Goal: Navigation & Orientation: Find specific page/section

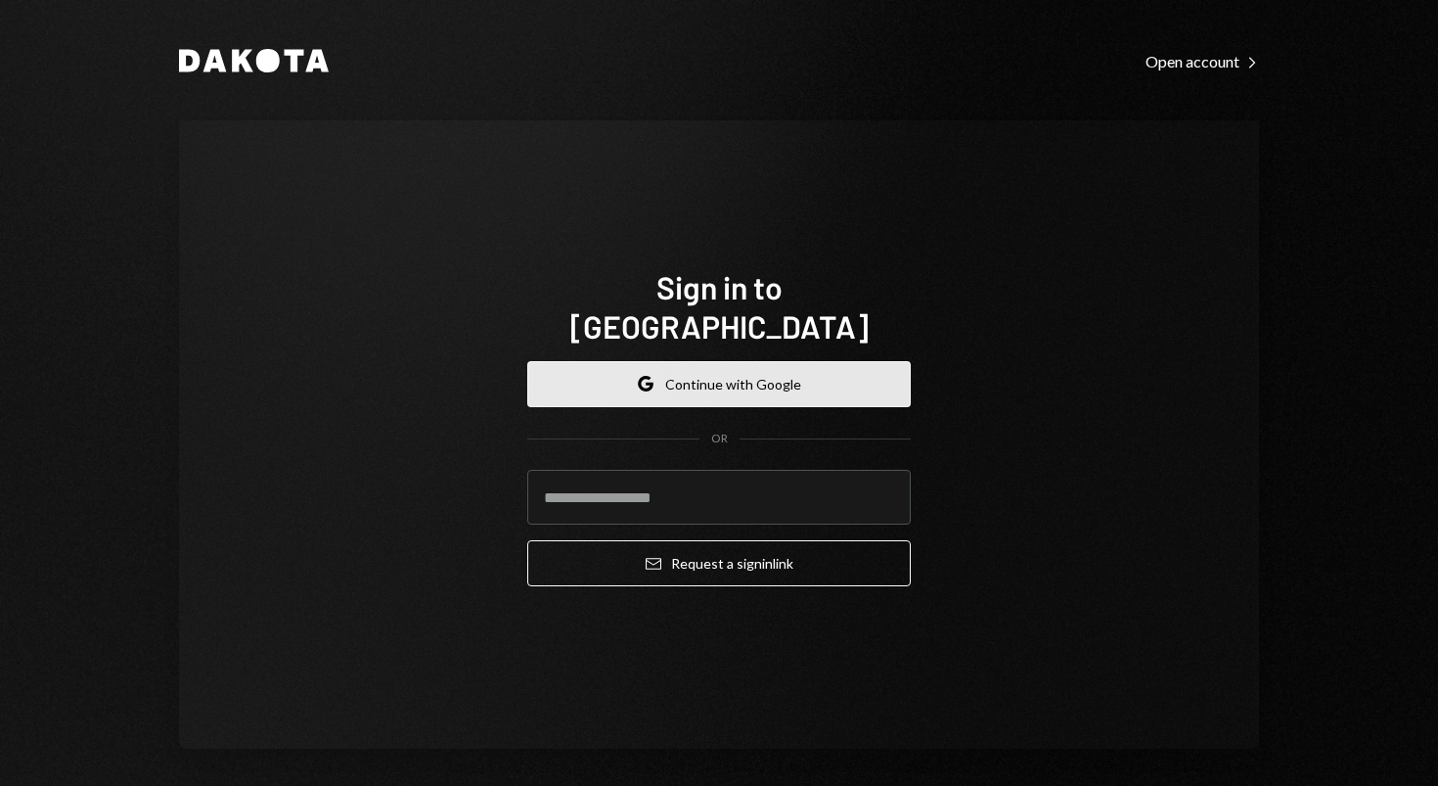
click at [770, 361] on button "Google Continue with Google" at bounding box center [719, 384] width 384 height 46
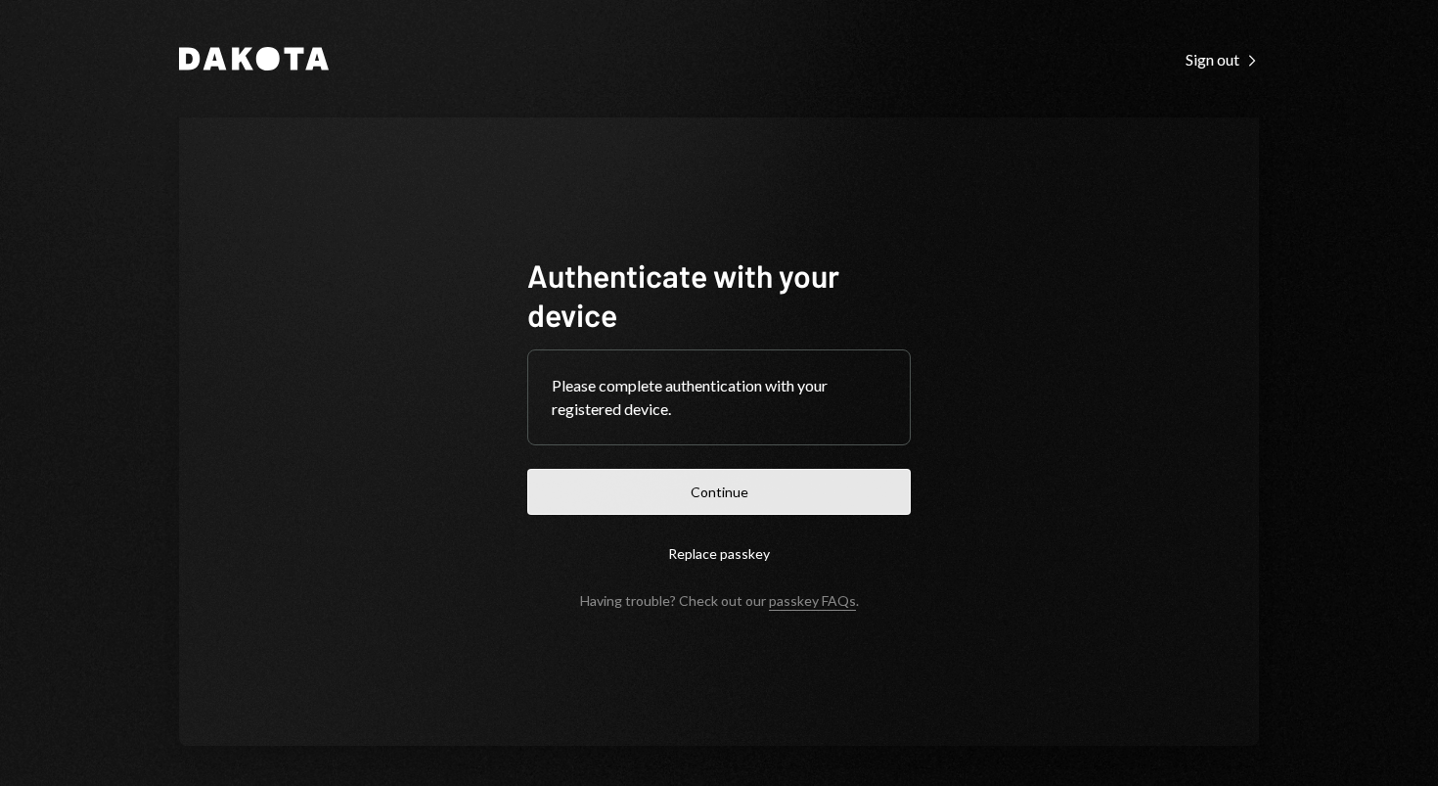
click at [702, 505] on button "Continue" at bounding box center [719, 492] width 384 height 46
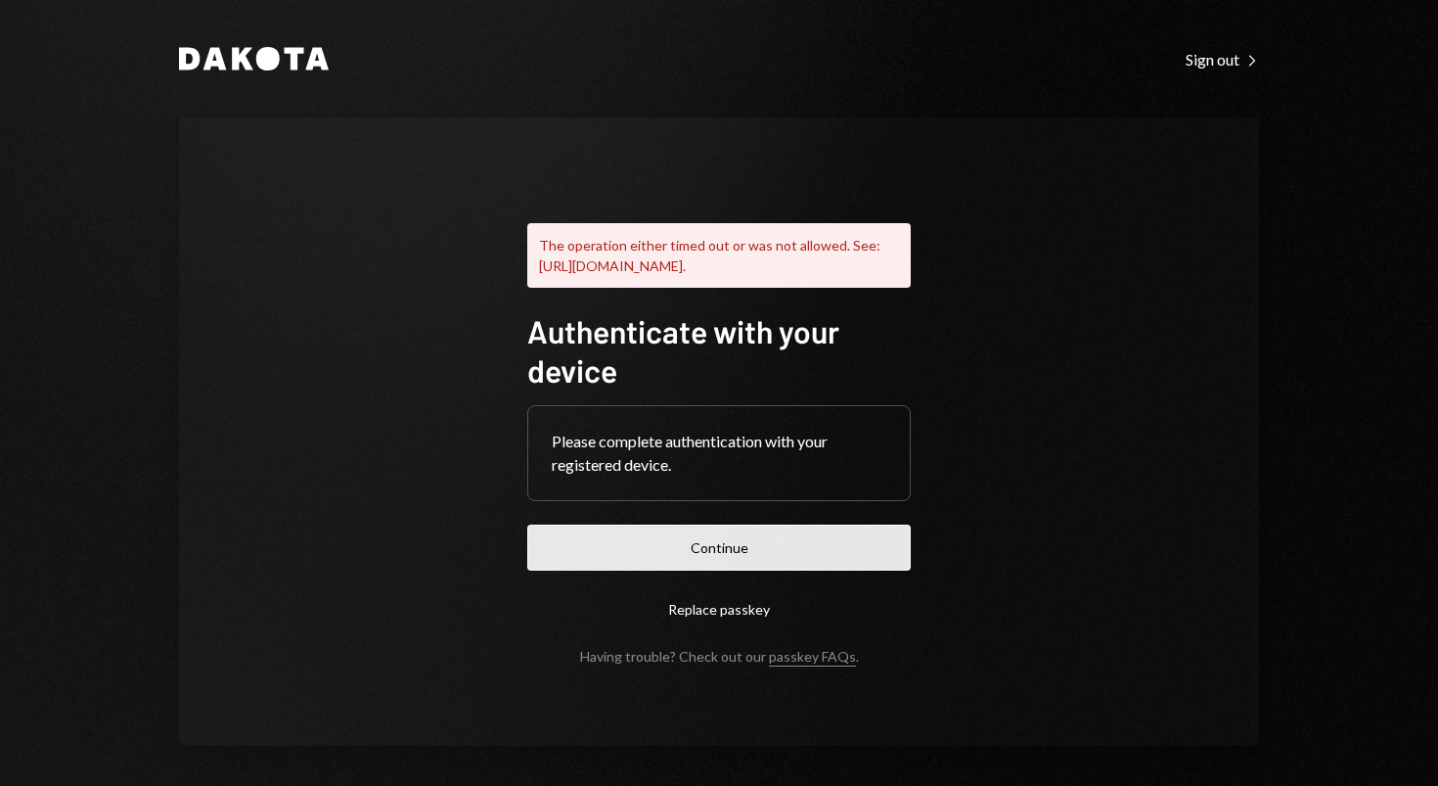
click at [722, 561] on button "Continue" at bounding box center [719, 548] width 384 height 46
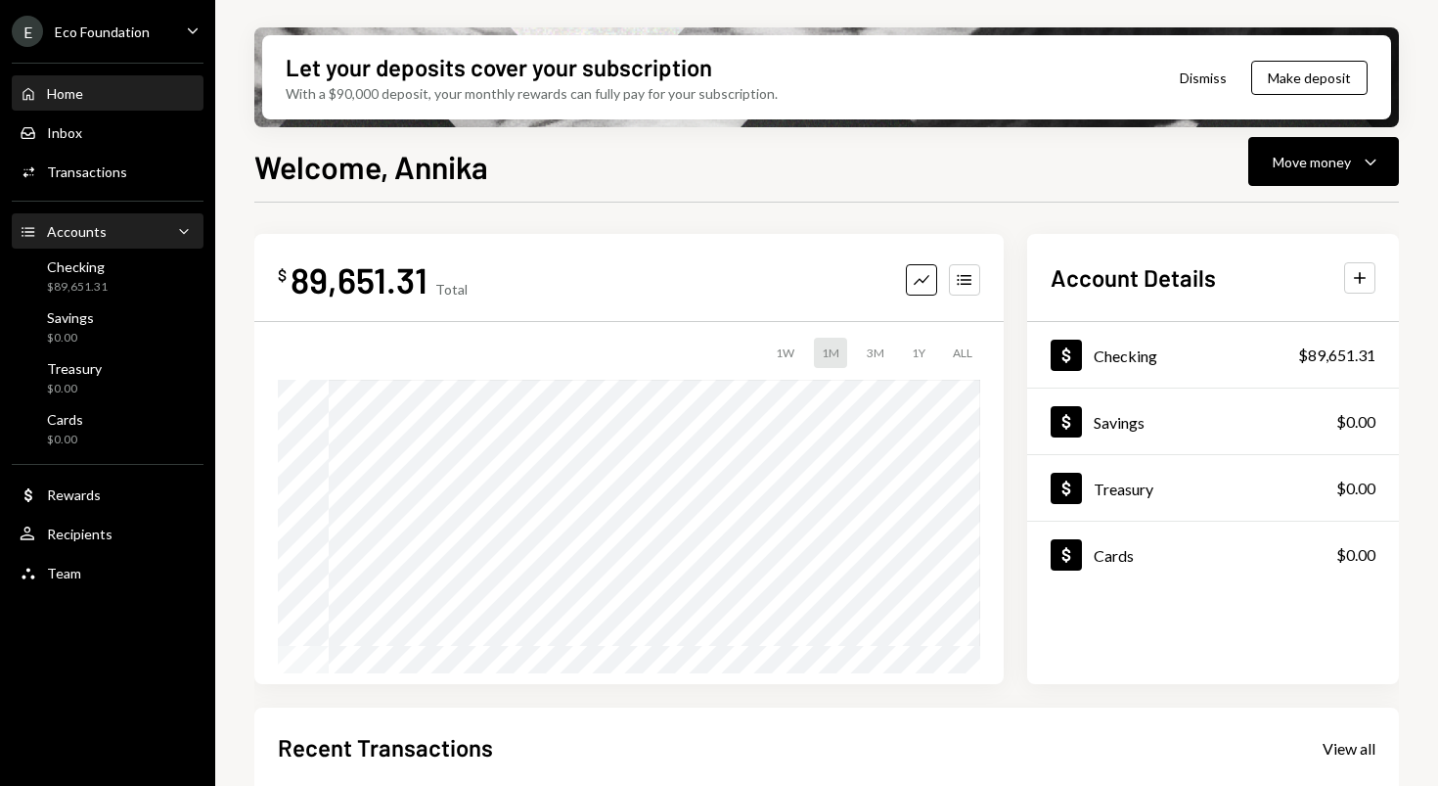
click at [106, 230] on div "Accounts Accounts Caret Down" at bounding box center [108, 232] width 176 height 22
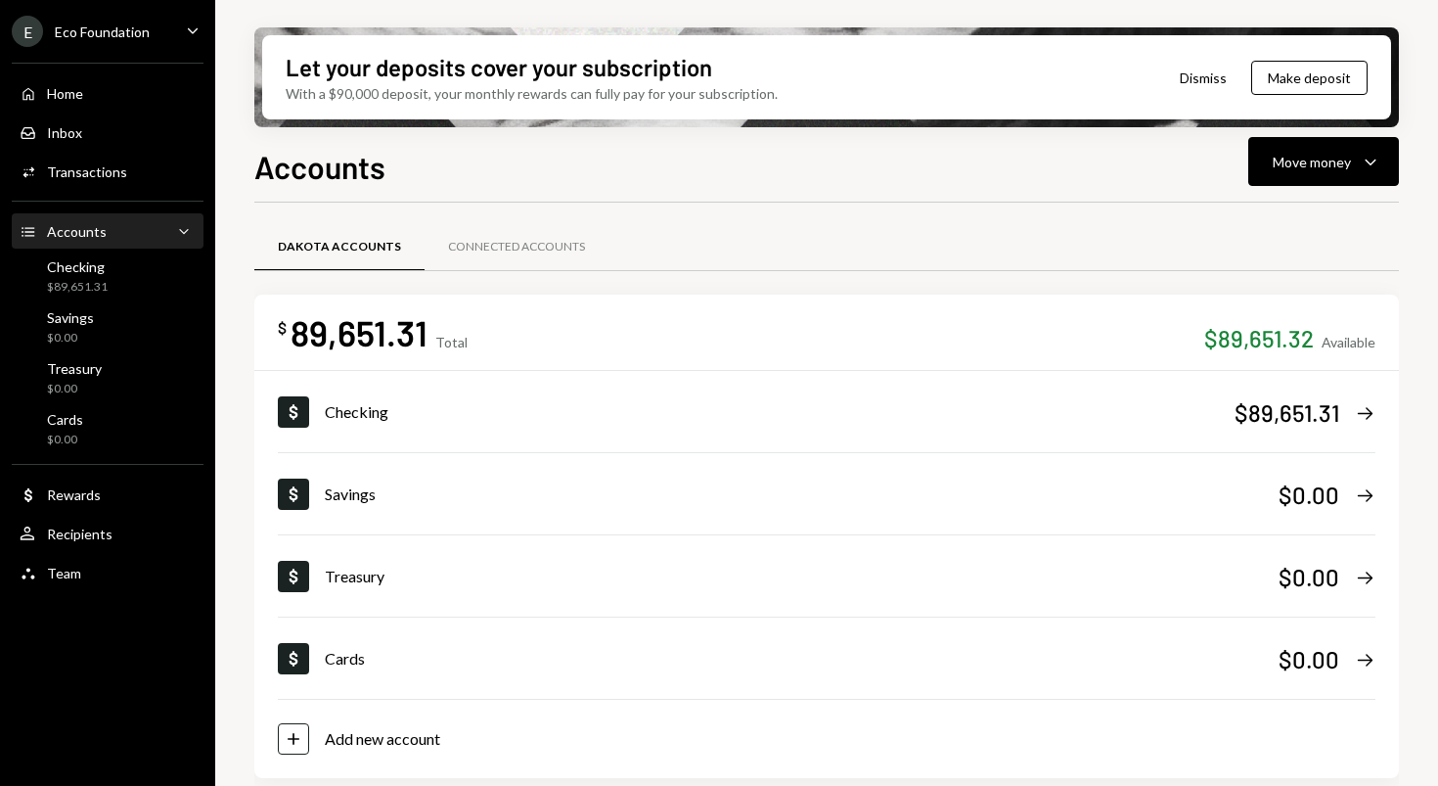
click at [104, 230] on div "Accounts Accounts Caret Down" at bounding box center [108, 232] width 176 height 22
click at [160, 233] on div "Accounts Accounts Caret Down" at bounding box center [108, 232] width 176 height 22
click at [181, 232] on icon "Caret Down" at bounding box center [184, 231] width 20 height 20
click at [181, 232] on icon "Caret Up" at bounding box center [184, 231] width 20 height 20
click at [68, 489] on div "Rewards" at bounding box center [74, 494] width 54 height 17
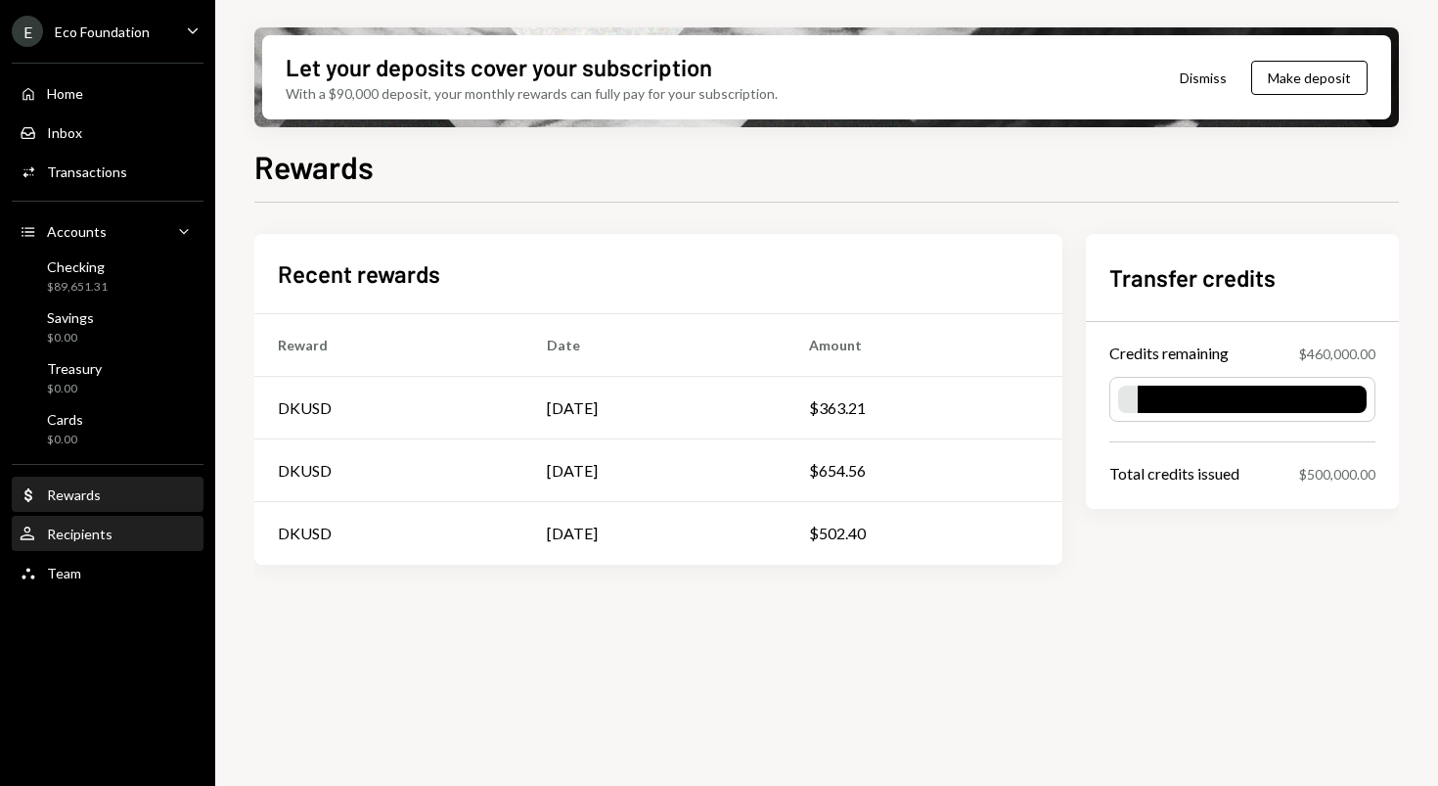
click at [66, 532] on div "Recipients" at bounding box center [80, 533] width 66 height 17
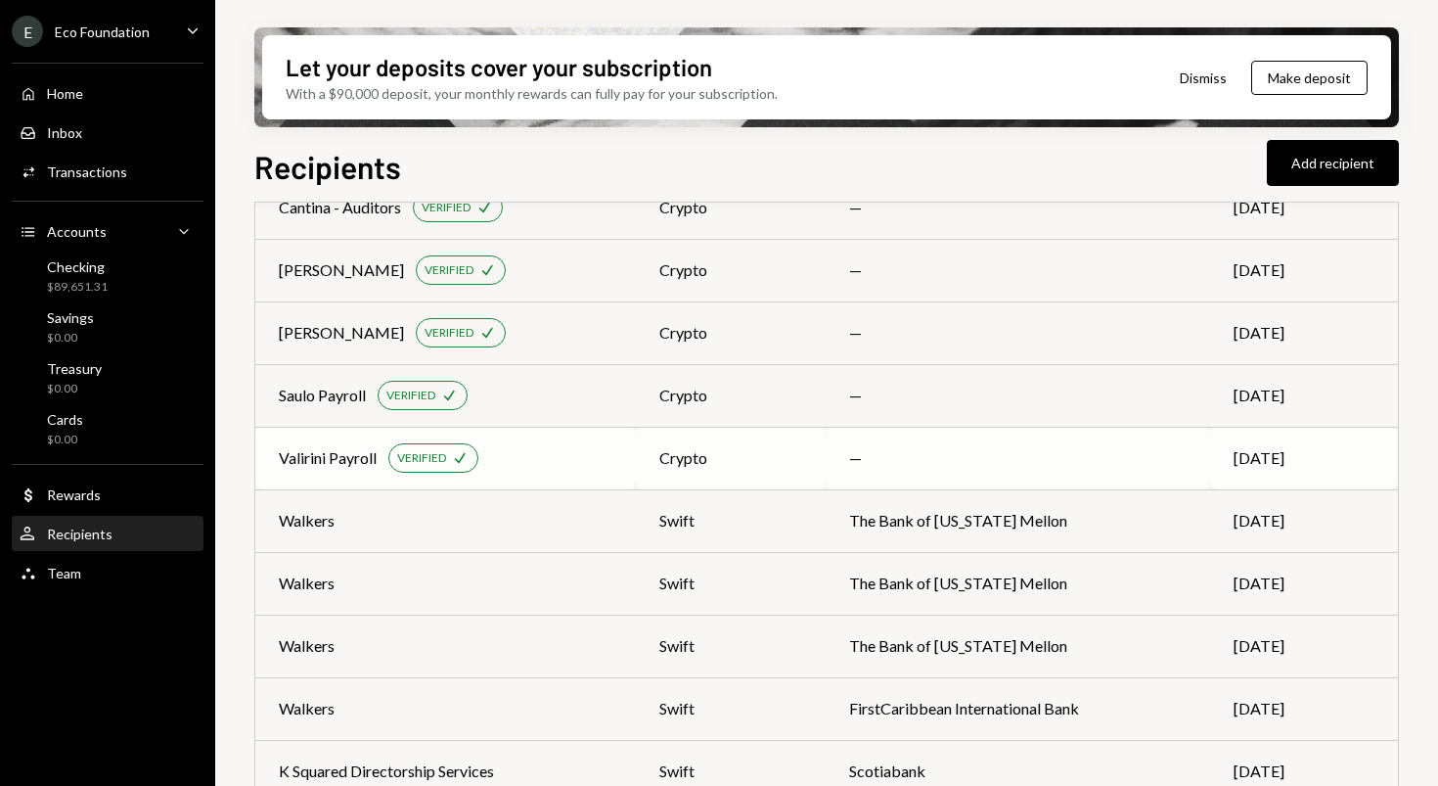
scroll to position [281, 0]
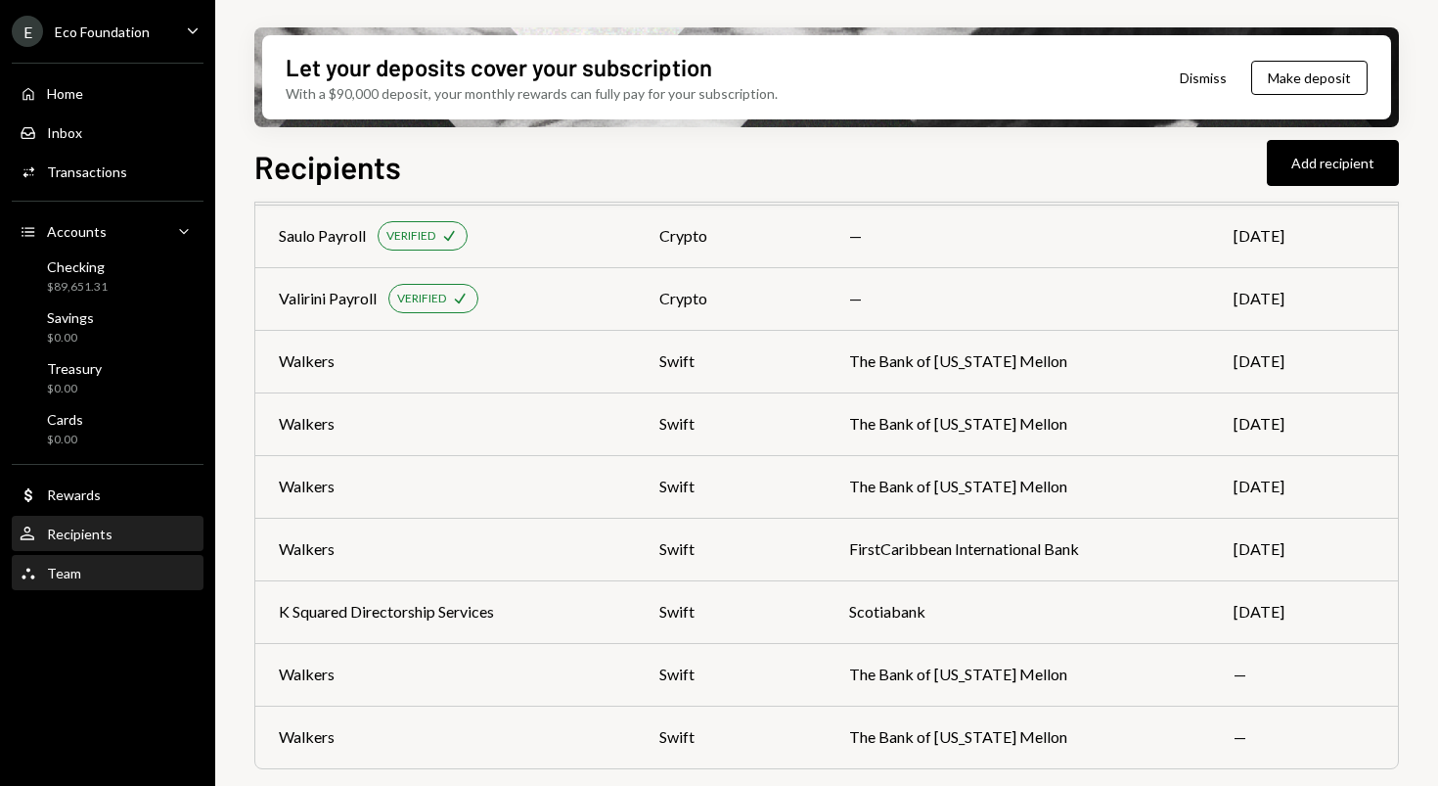
click at [59, 557] on div "Team Team" at bounding box center [108, 573] width 176 height 33
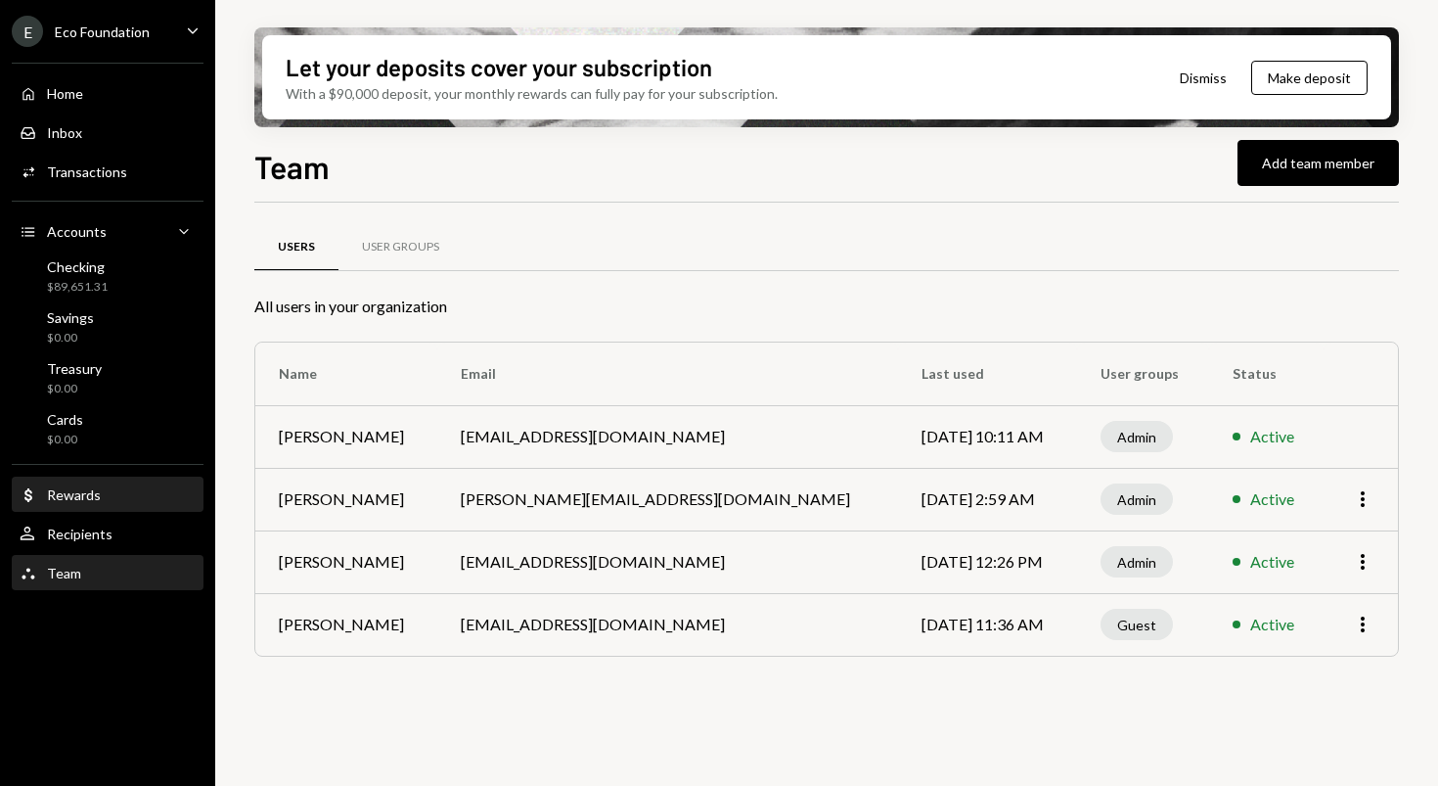
click at [61, 490] on div "Rewards" at bounding box center [74, 494] width 54 height 17
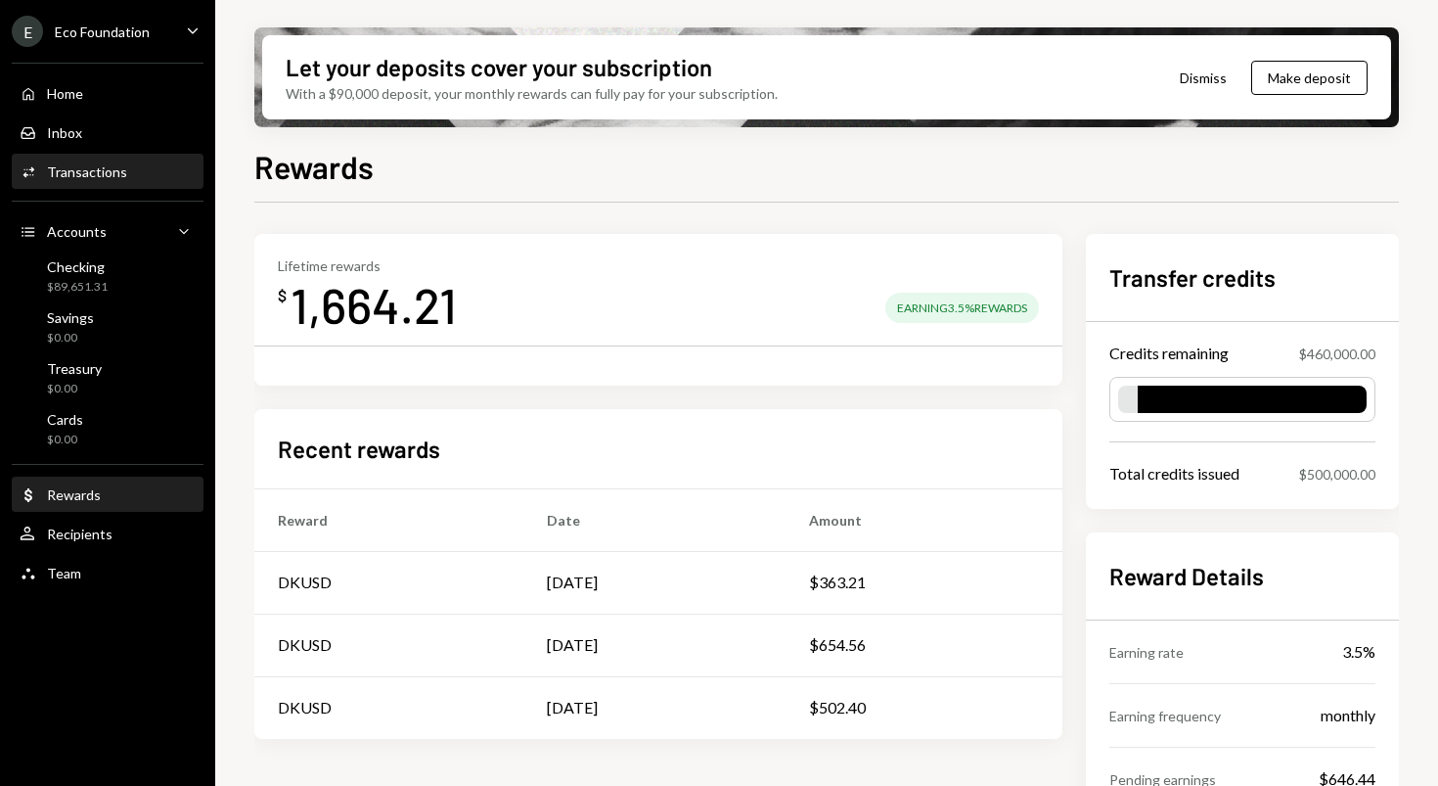
click at [76, 171] on div "Transactions" at bounding box center [87, 171] width 80 height 17
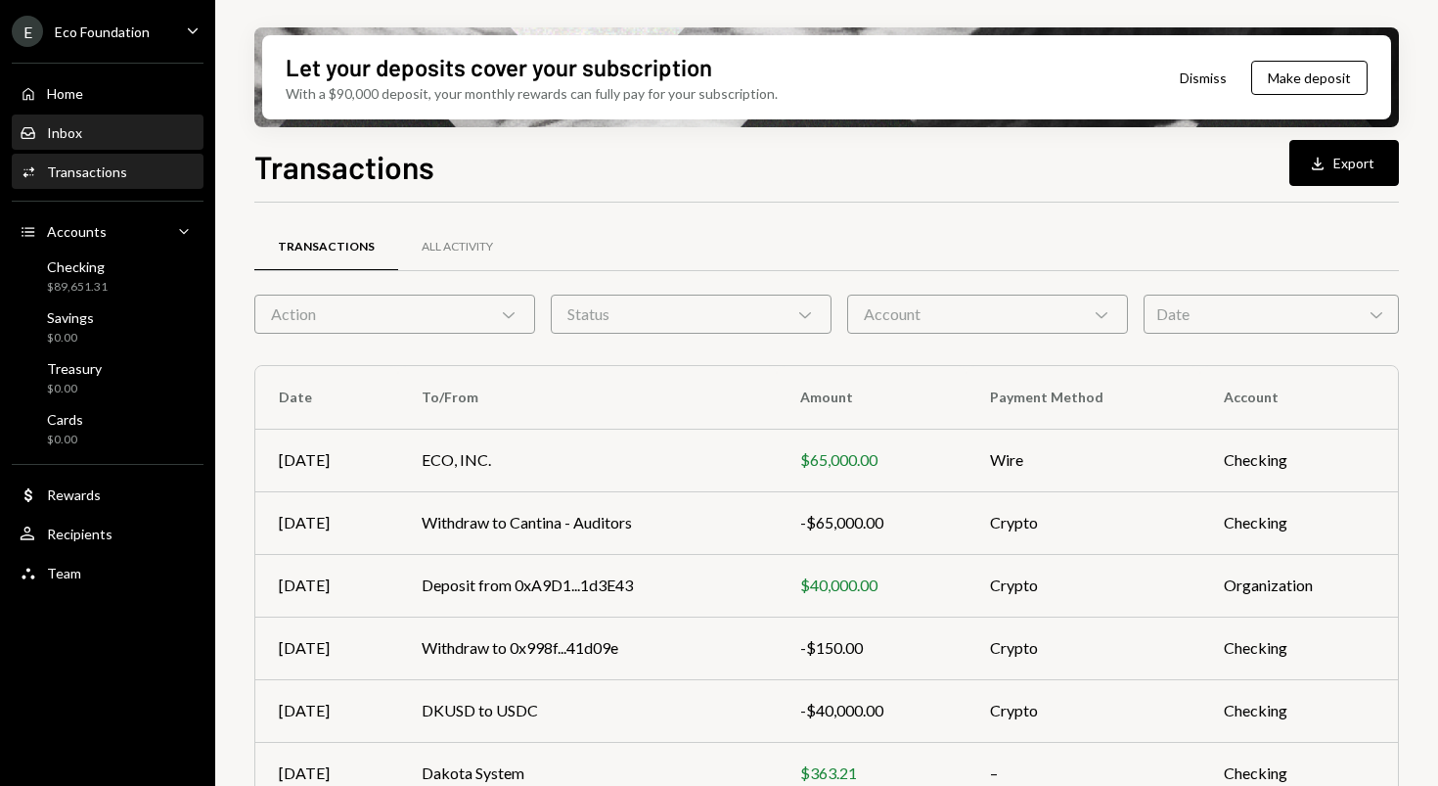
click at [73, 134] on div "Inbox" at bounding box center [64, 132] width 35 height 17
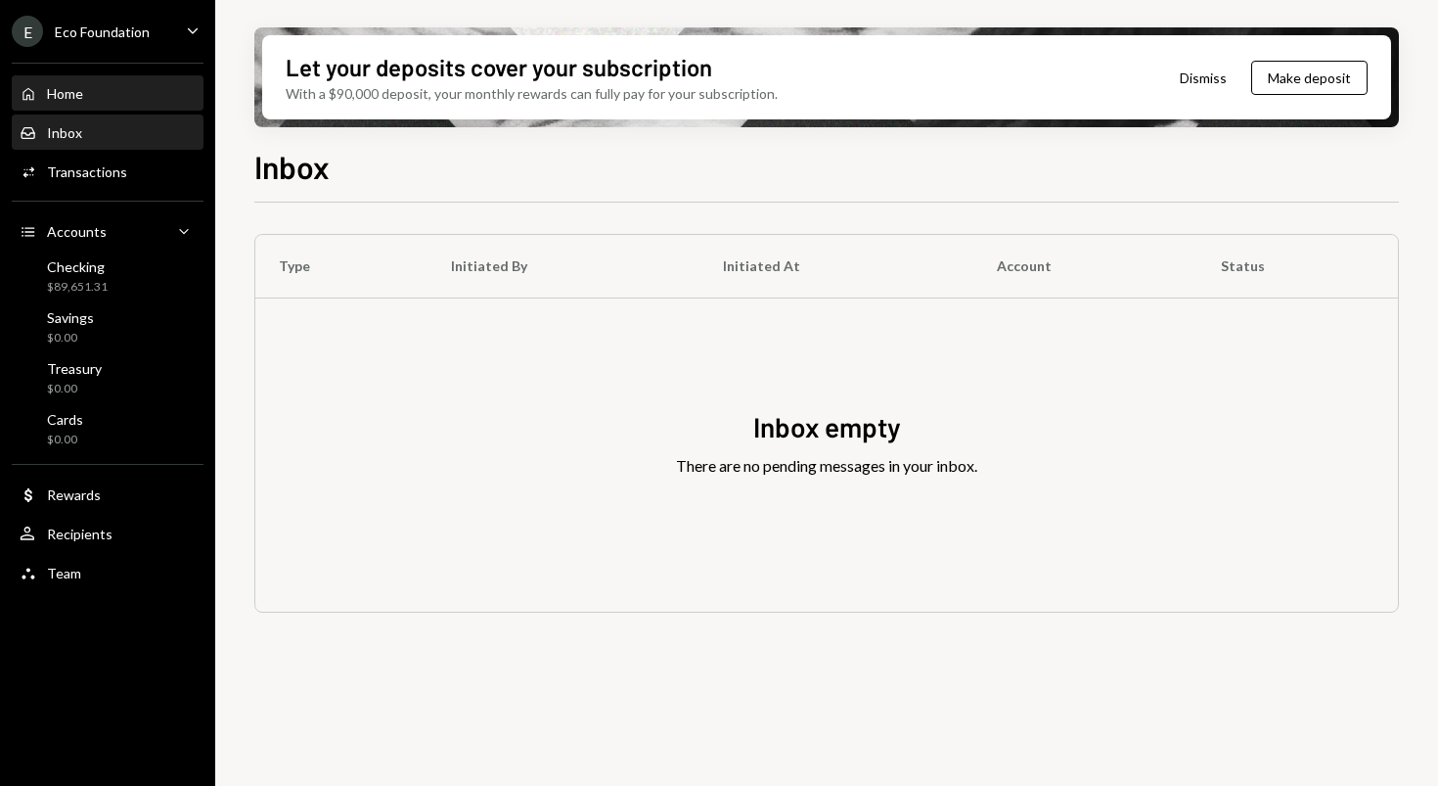
click at [76, 107] on div "Home Home" at bounding box center [108, 93] width 176 height 33
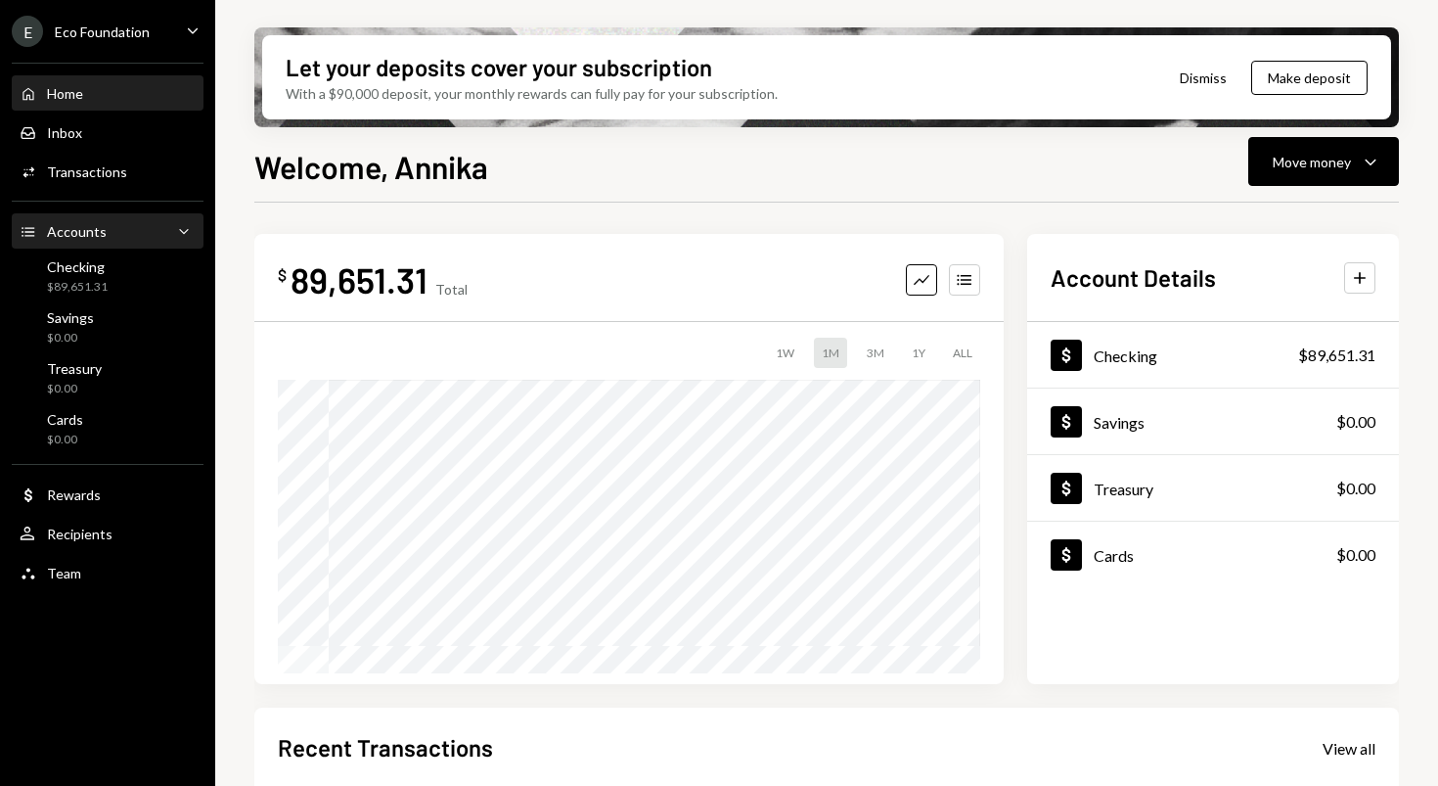
click at [108, 239] on div "Accounts Accounts Caret Down" at bounding box center [108, 232] width 176 height 22
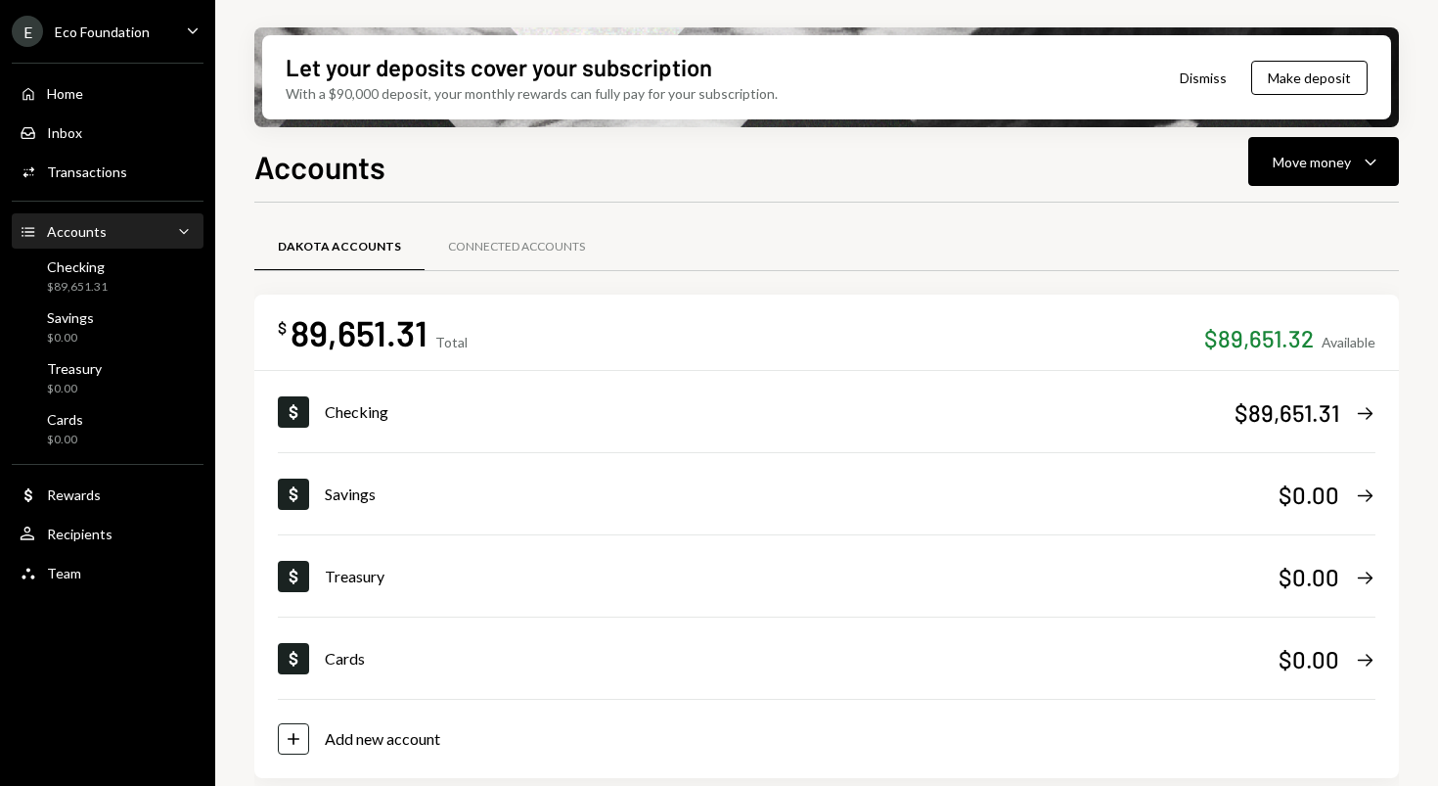
click at [163, 239] on div "Accounts Accounts Caret Down" at bounding box center [108, 232] width 176 height 22
click at [138, 262] on div "Checking $89,651.31" at bounding box center [108, 276] width 176 height 37
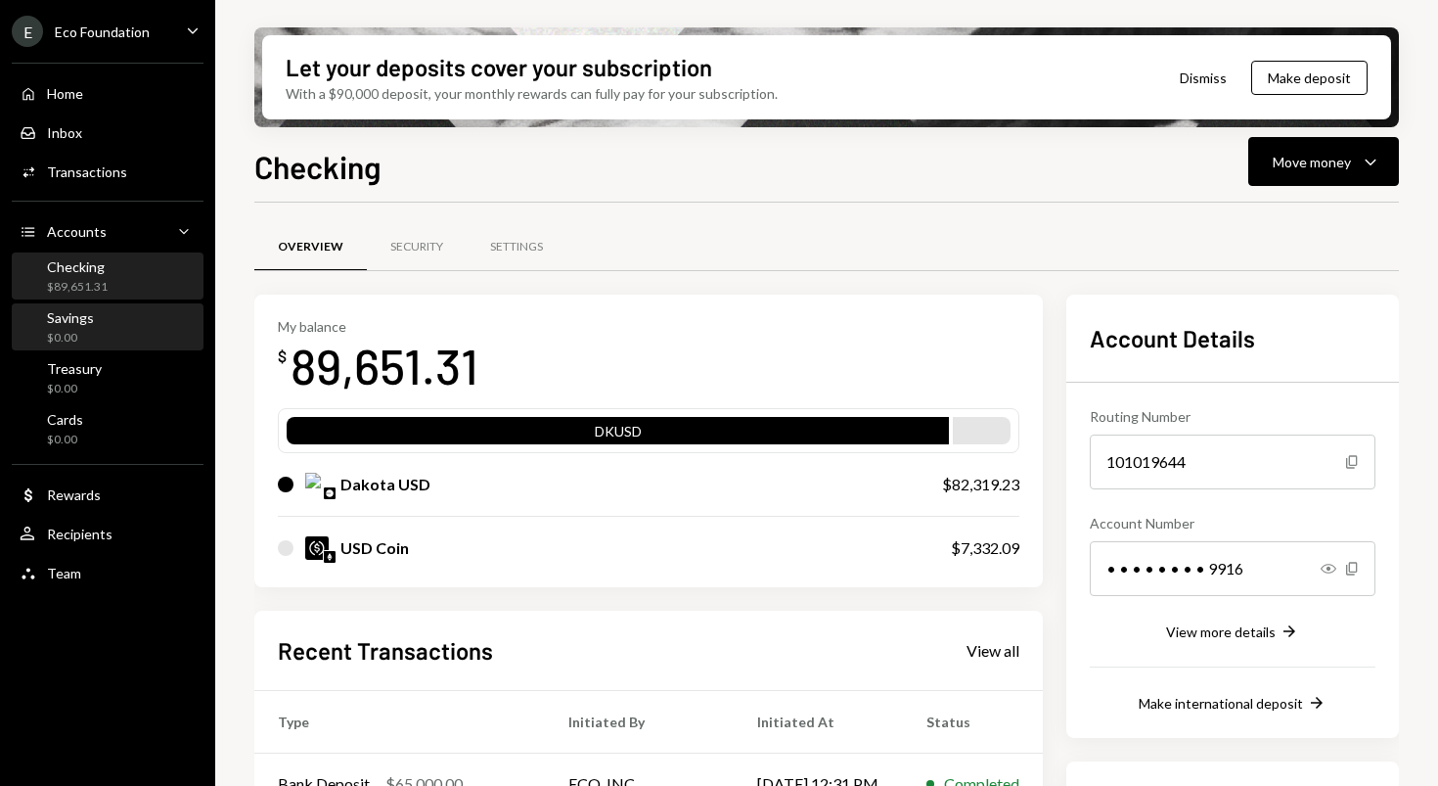
click at [122, 314] on div "Savings $0.00" at bounding box center [108, 327] width 176 height 37
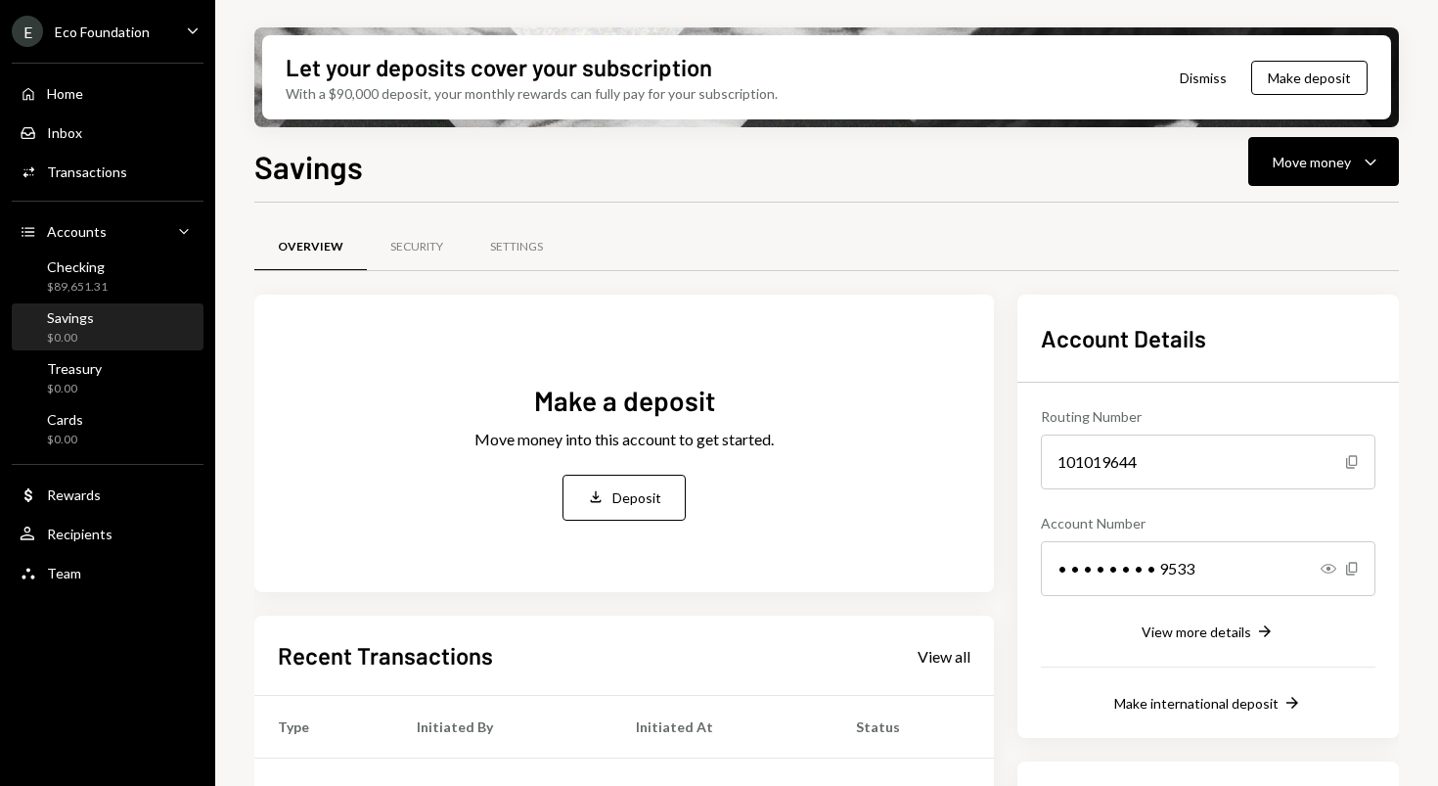
click at [86, 251] on div "Home Home Inbox Inbox Activities Transactions Accounts Accounts Caret Down Chec…" at bounding box center [107, 322] width 215 height 543
click at [86, 260] on div "Checking" at bounding box center [77, 266] width 61 height 17
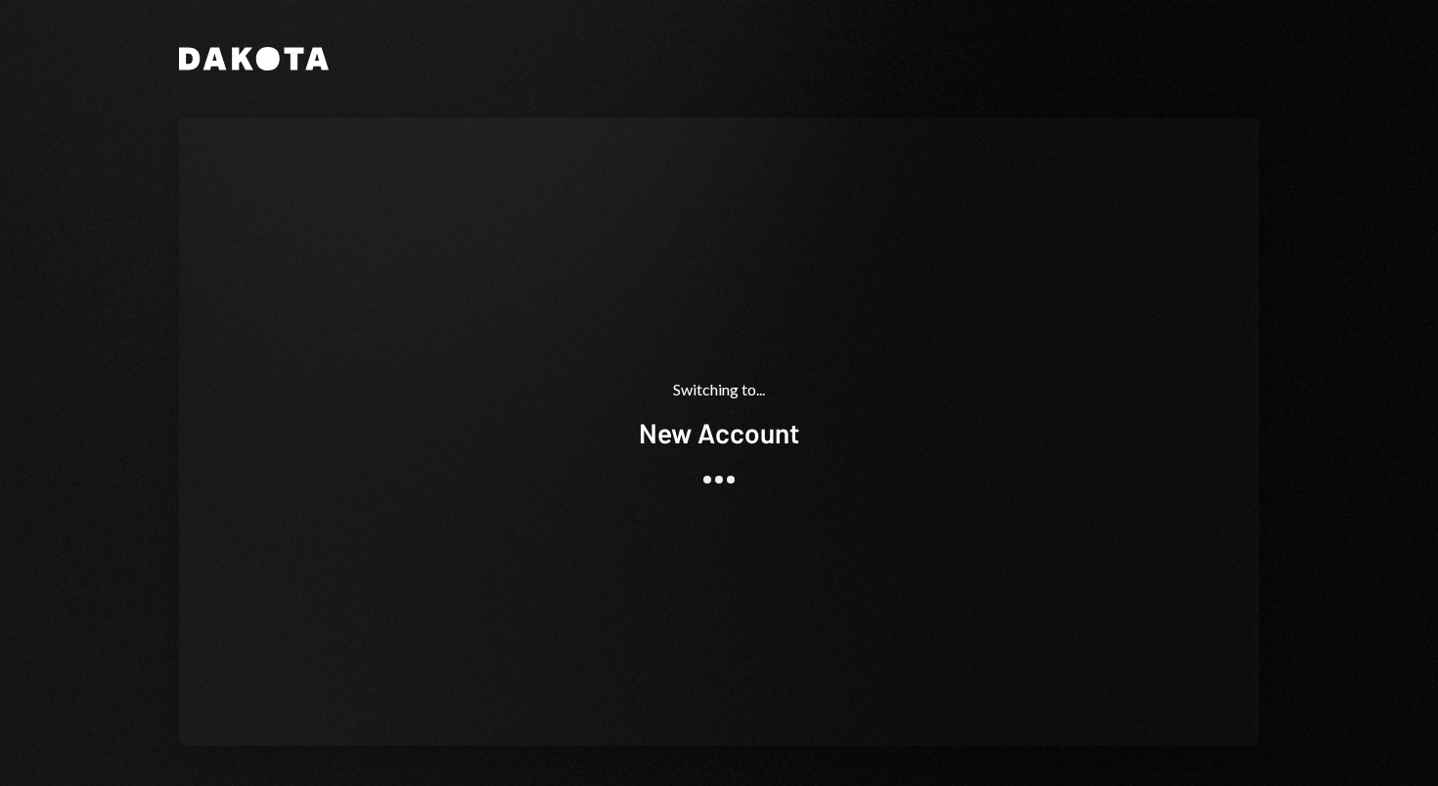
scroll to position [7, 0]
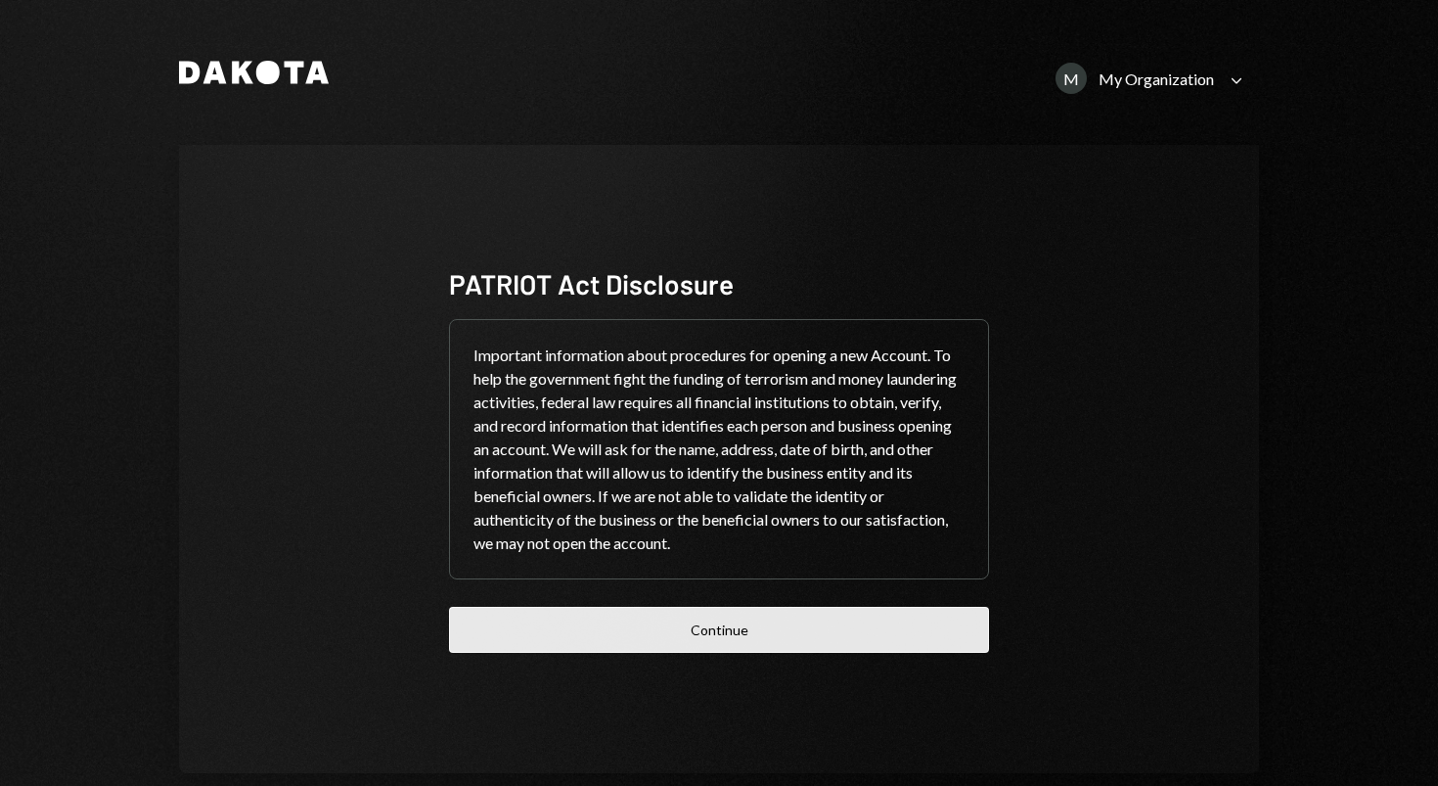
scroll to position [33, 0]
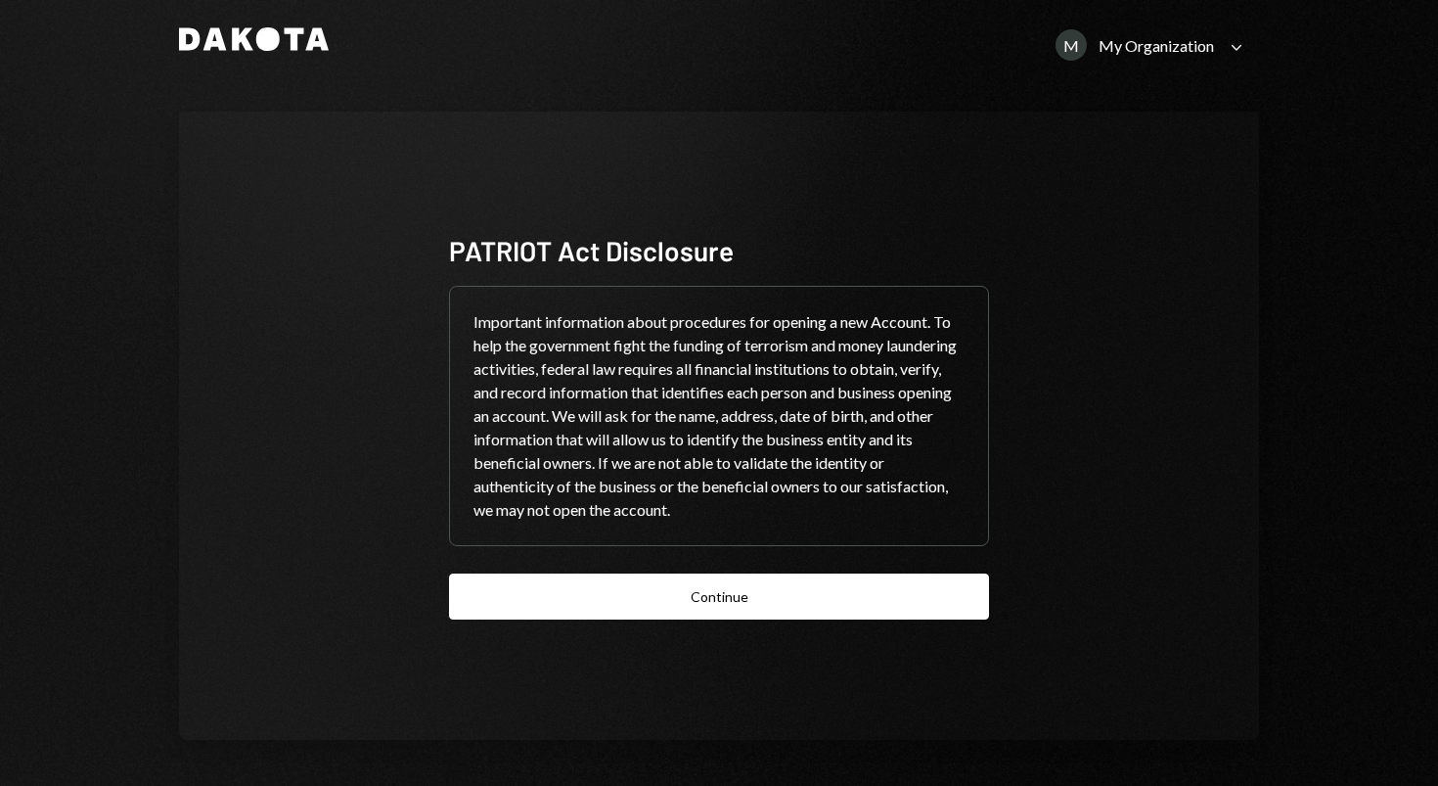
click at [1172, 56] on div "M My Organization" at bounding box center [1135, 44] width 159 height 31
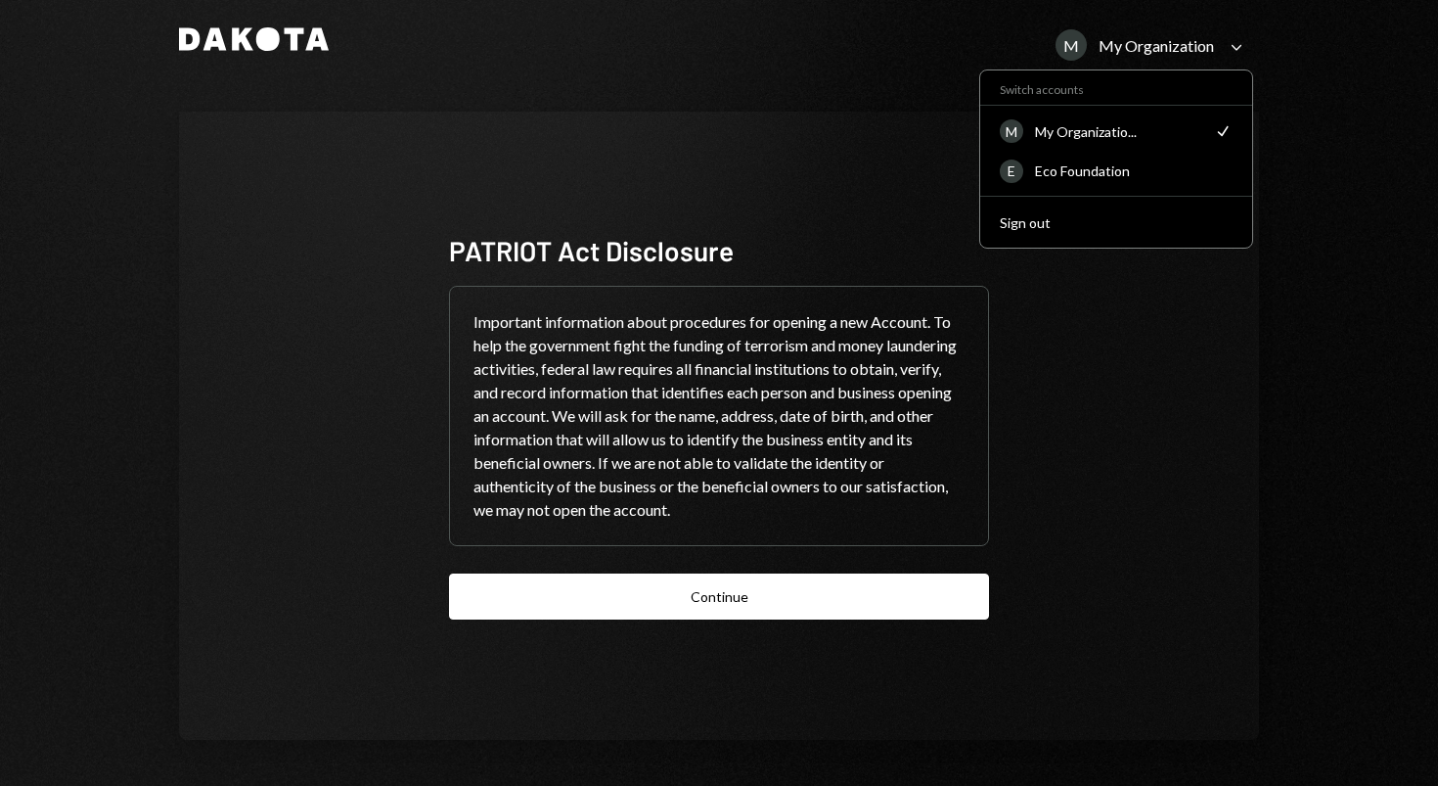
drag, startPoint x: 1171, startPoint y: 56, endPoint x: 706, endPoint y: 3, distance: 468.8
click at [1169, 55] on div "M My Organization" at bounding box center [1135, 44] width 159 height 31
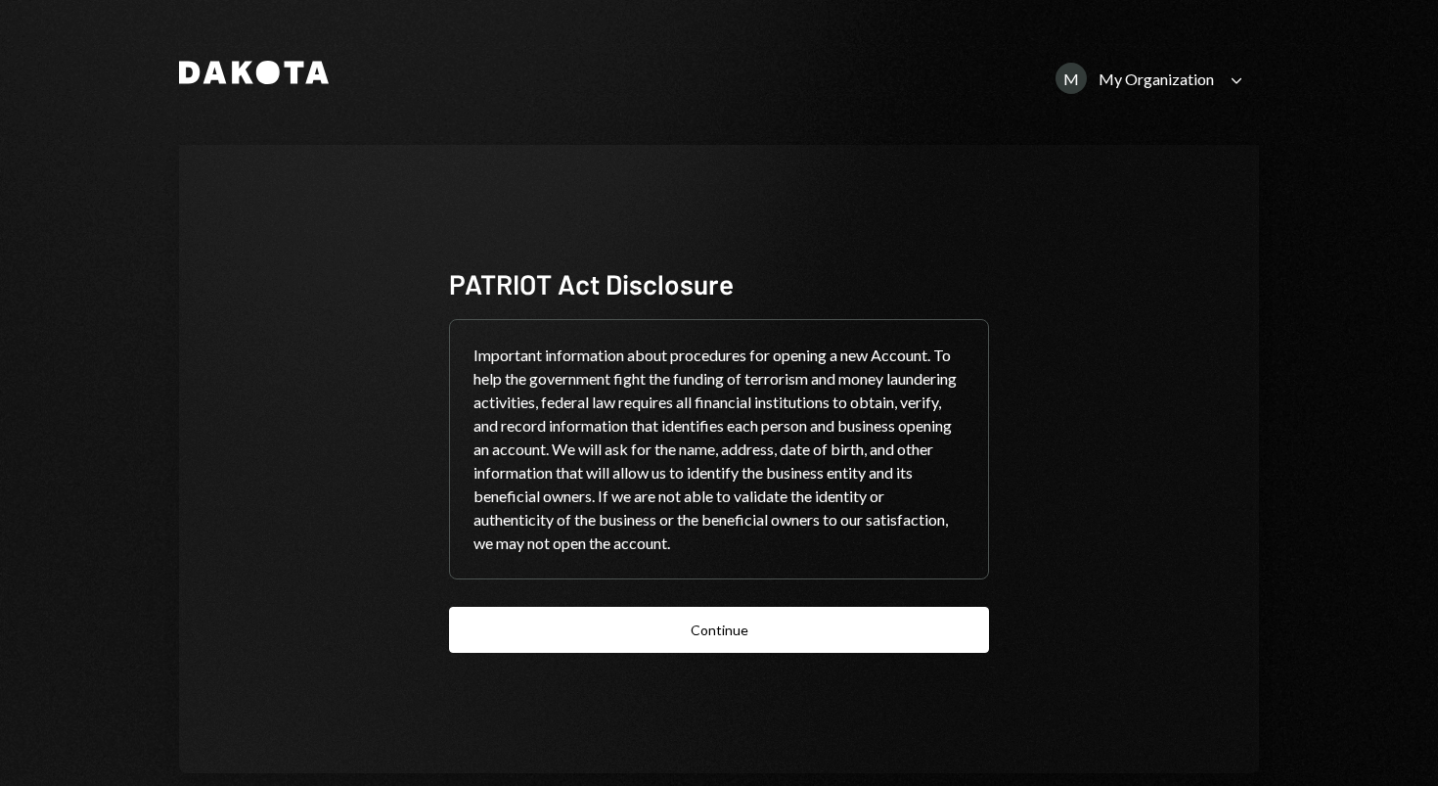
click at [1217, 88] on div "M My Organization Caret Down" at bounding box center [1151, 78] width 215 height 31
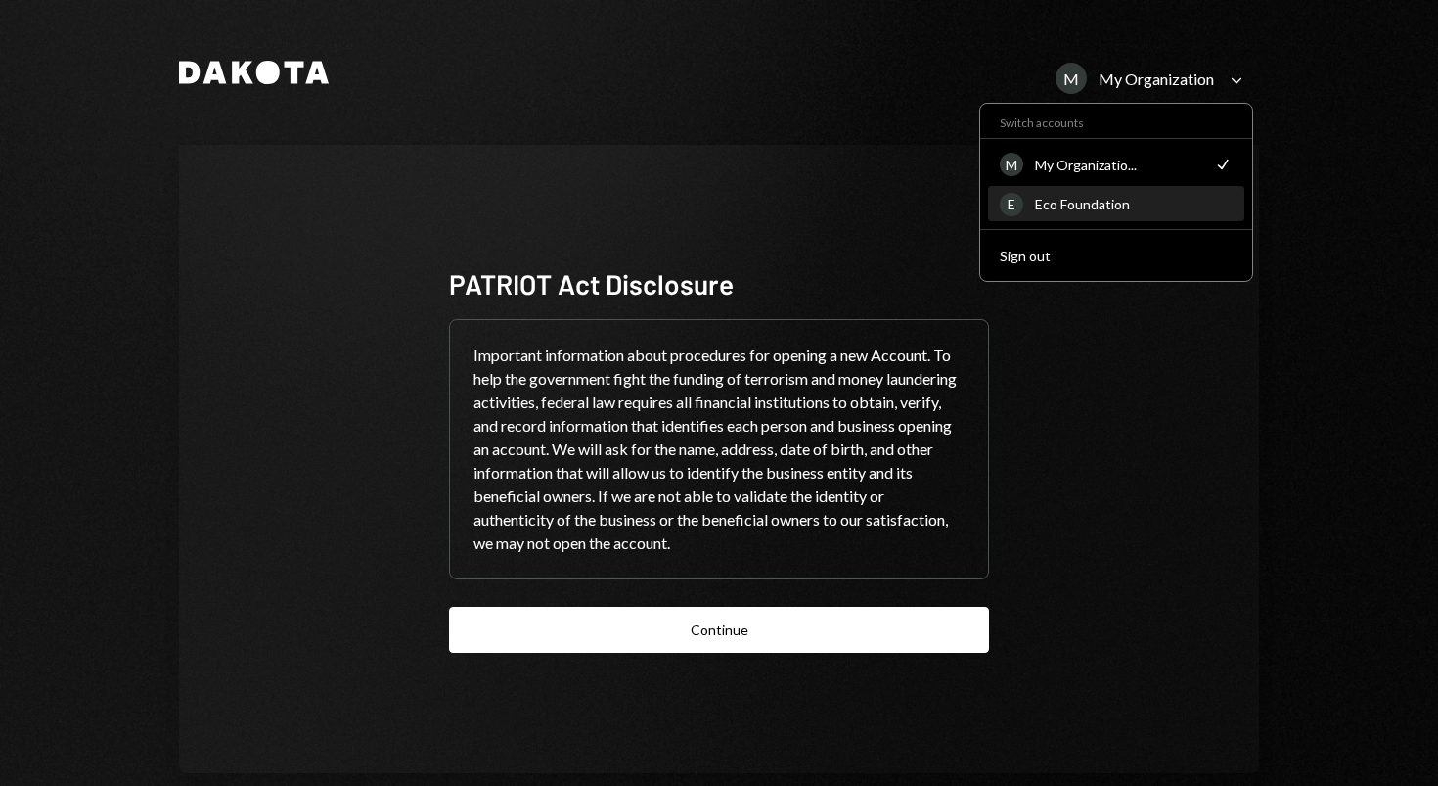
click at [1056, 191] on div "E Eco Foundation" at bounding box center [1116, 204] width 233 height 33
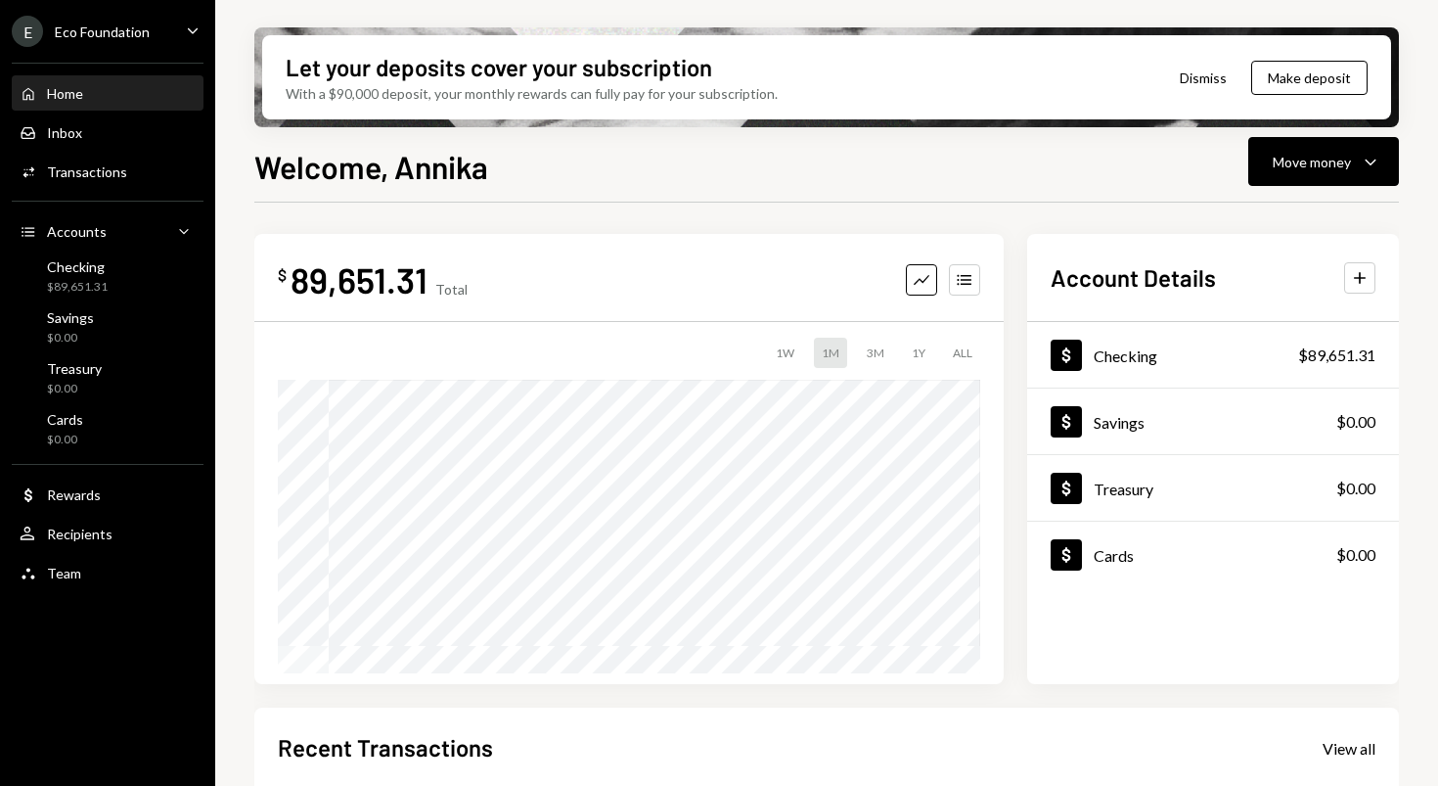
click at [149, 34] on div "E Eco Foundation Caret Down" at bounding box center [107, 31] width 215 height 31
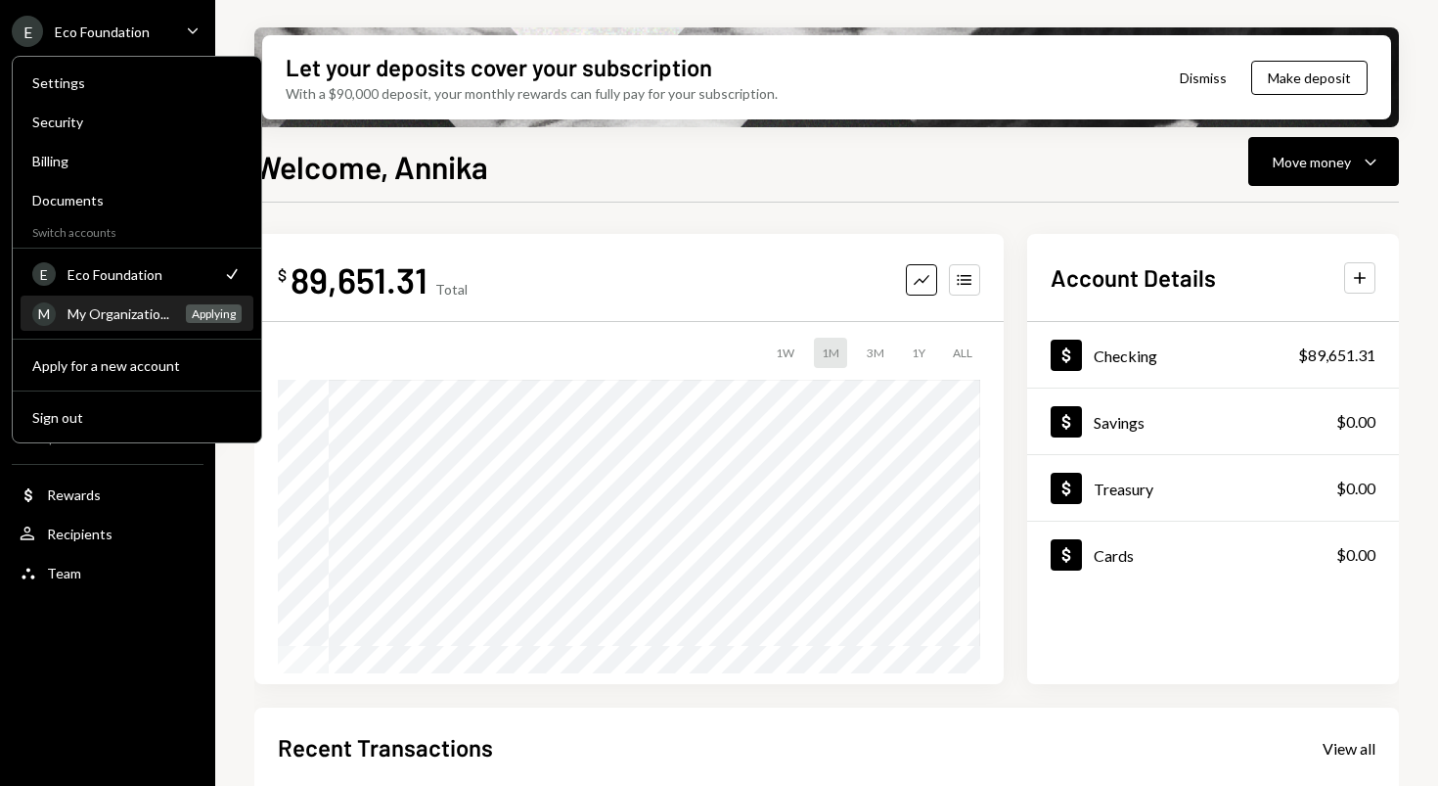
click at [124, 312] on div "My Organizatio..." at bounding box center [121, 313] width 107 height 17
